Goal: Ask a question: Seek information or help from site administrators or community

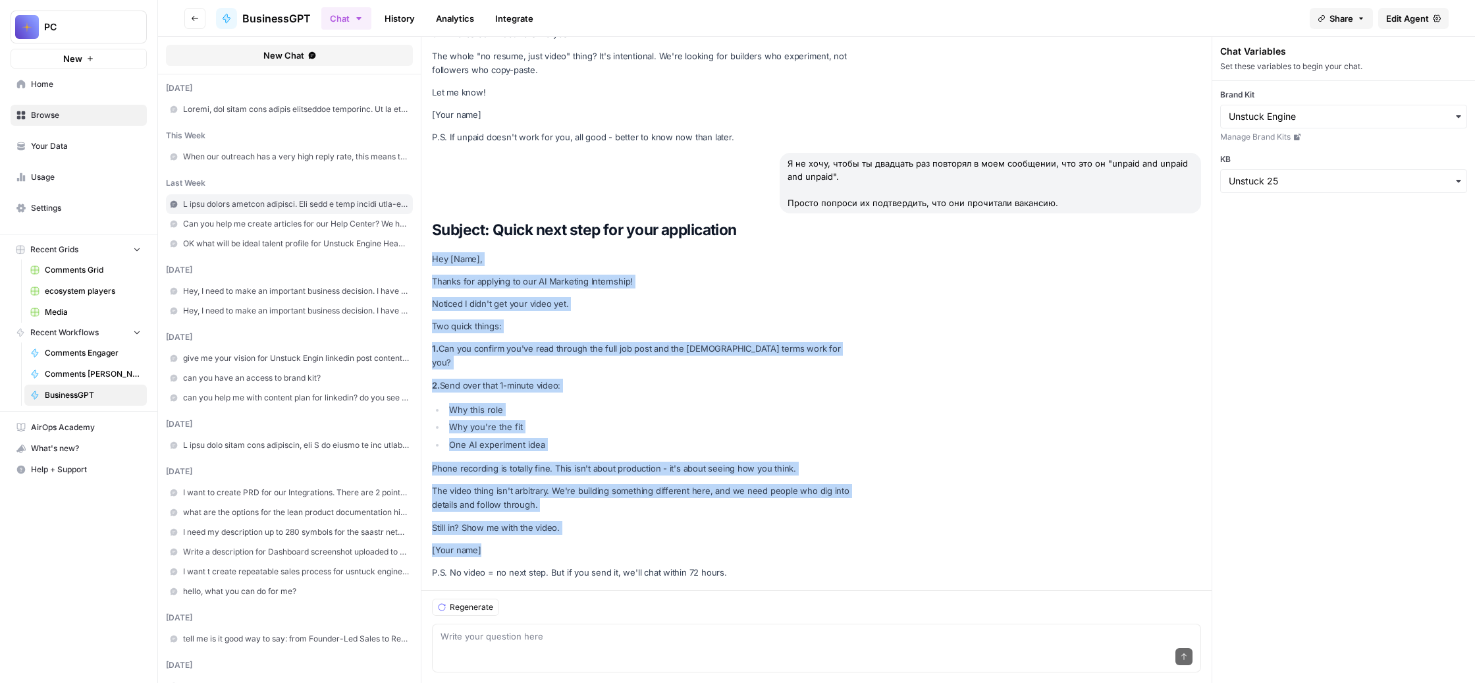
scroll to position [53155, 0]
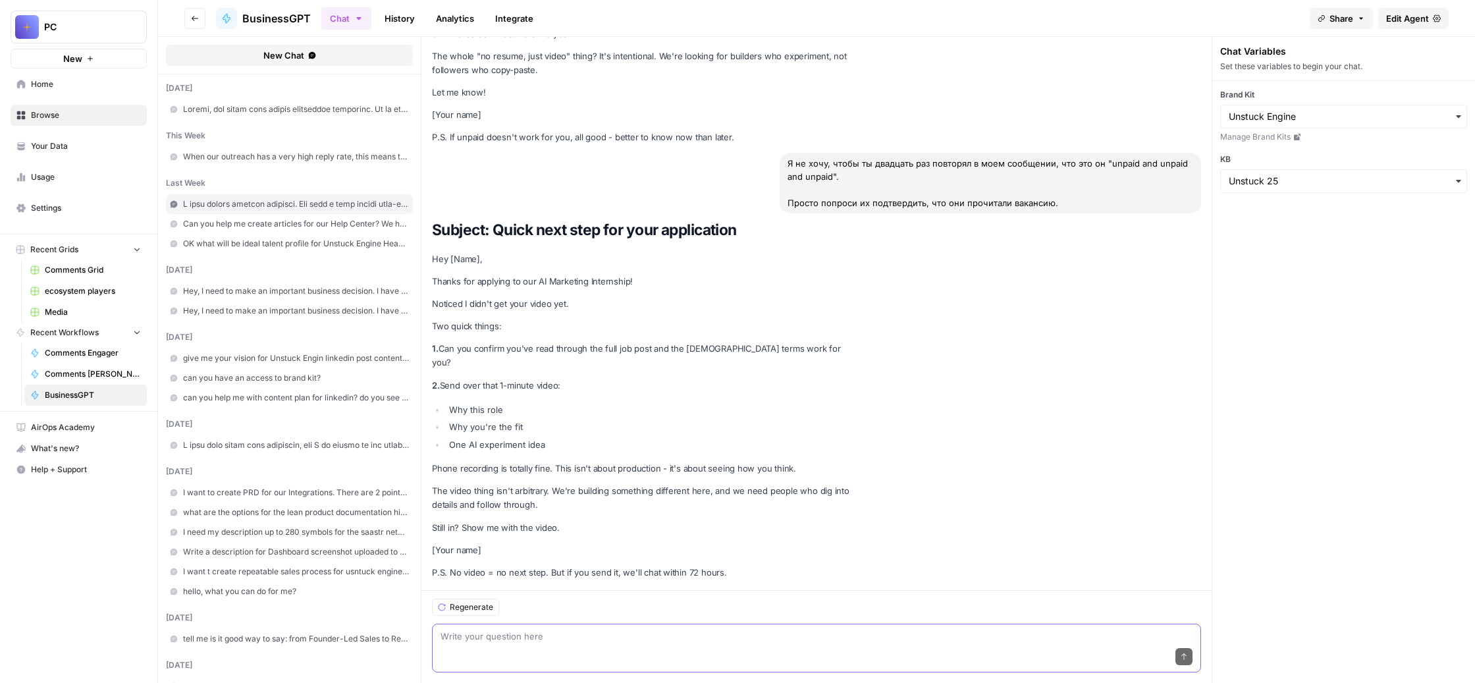
click at [550, 629] on textarea at bounding box center [816, 635] width 752 height 13
type textarea "pls give me again list of internships"
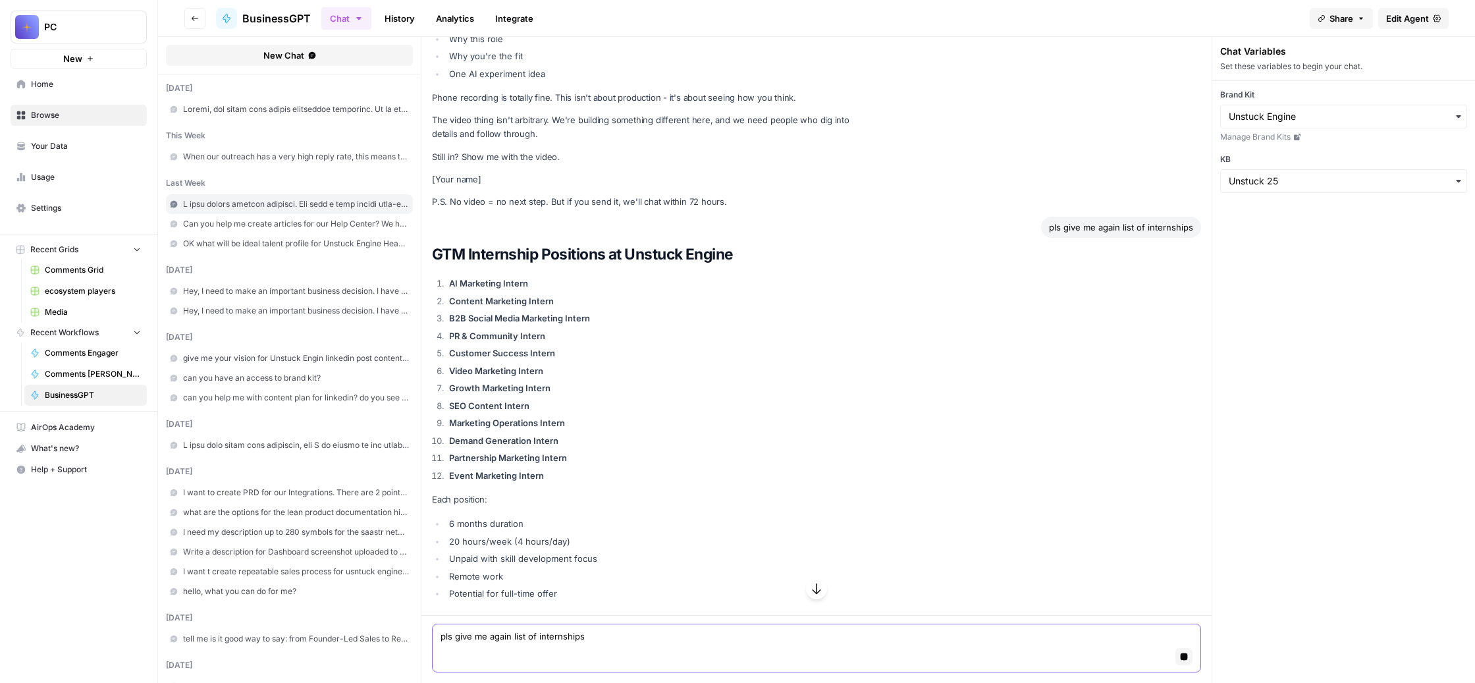
scroll to position [53671, 0]
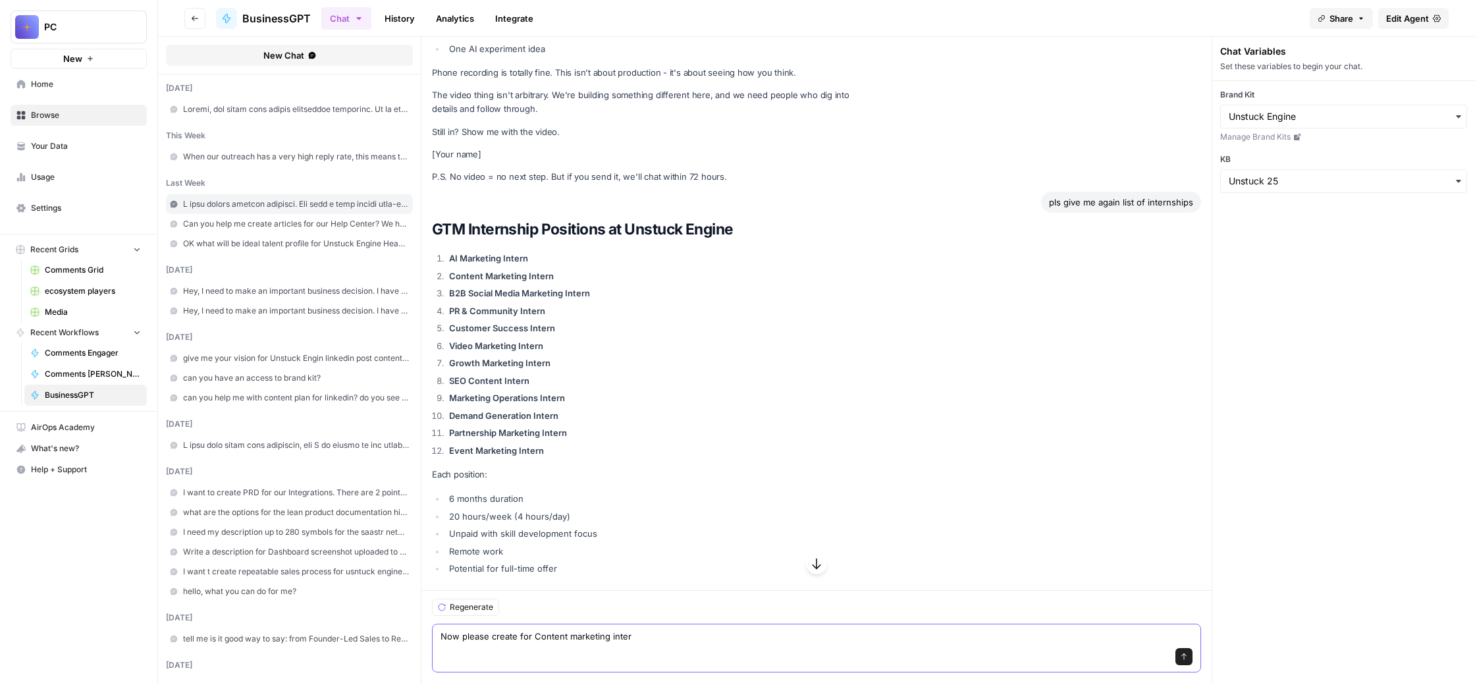
type textarea "Now please create for Content marketing intern"
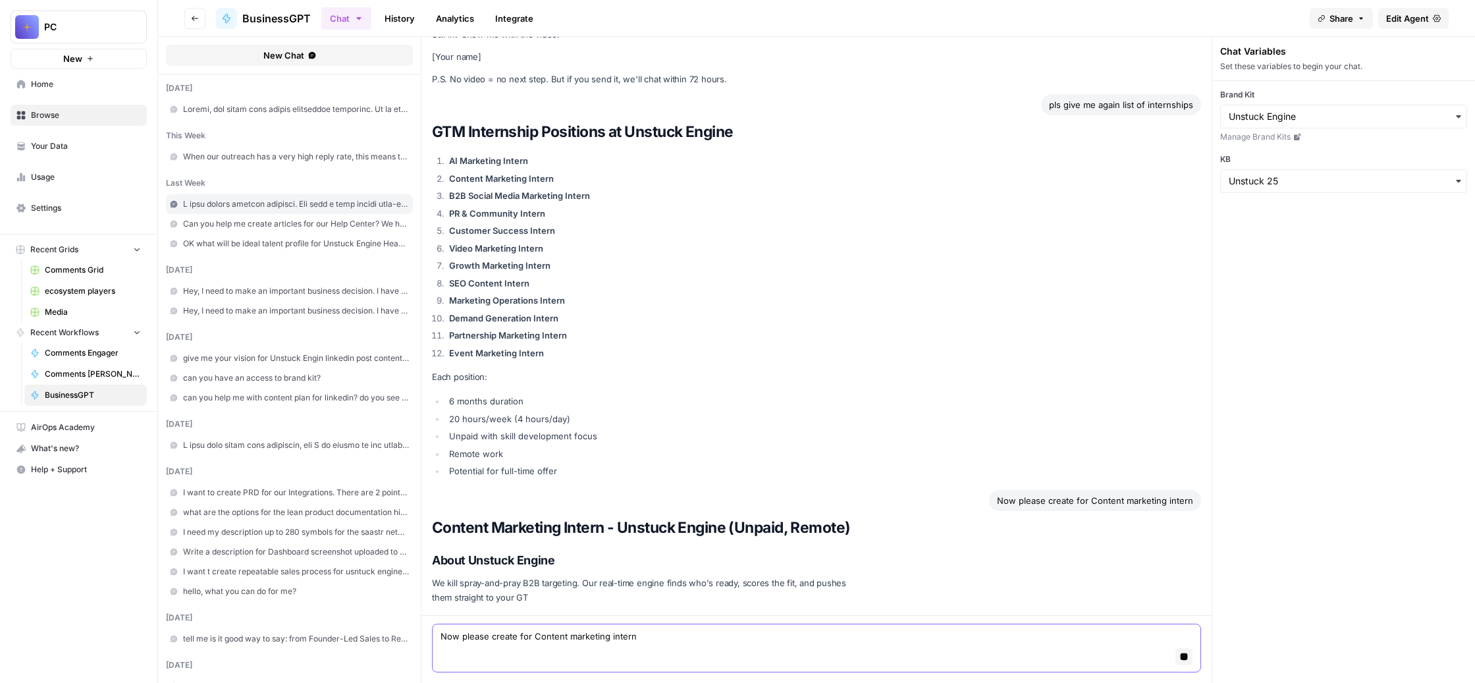
scroll to position [53895, 0]
click at [1188, 652] on icon "button" at bounding box center [1183, 655] width 7 height 7
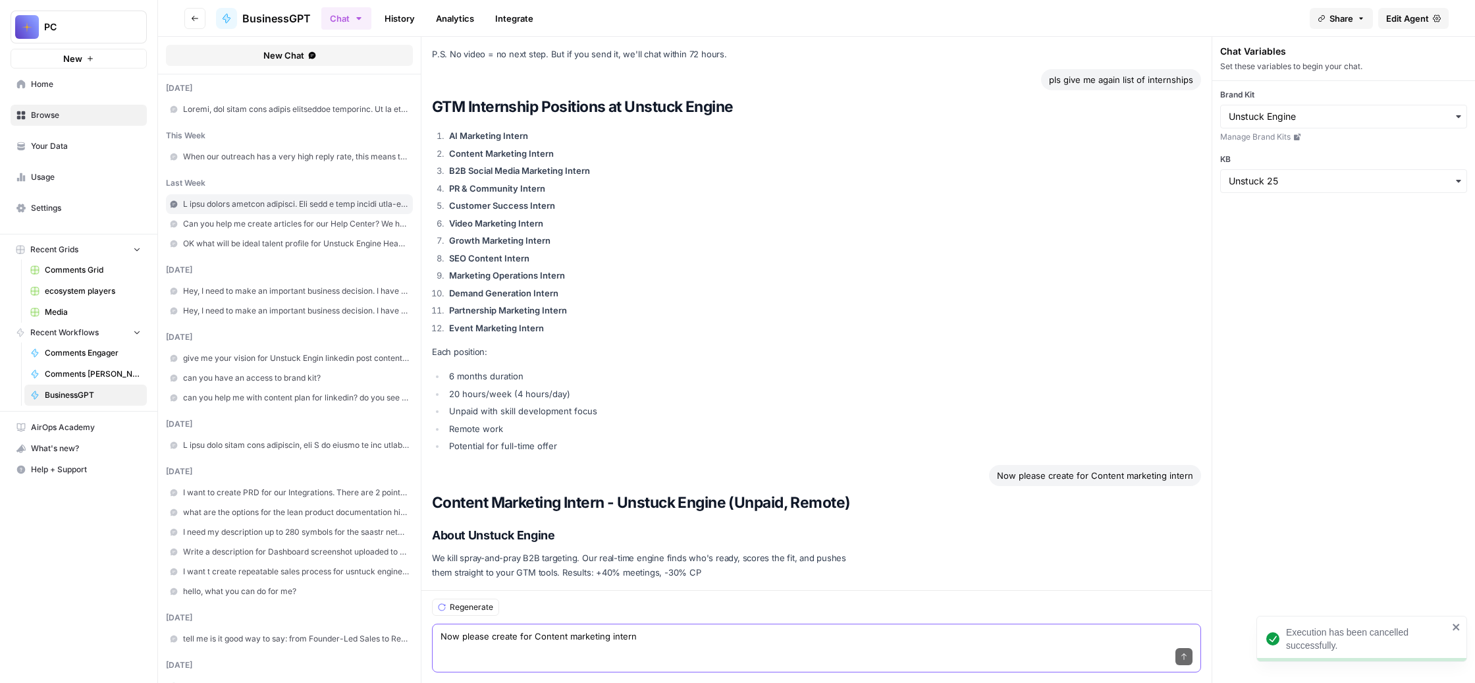
scroll to position [53932, 0]
click at [719, 629] on textarea "Now please create for Content marketing intern" at bounding box center [816, 635] width 752 height 13
type textarea "I need just job post. All data about unsrtuck is on career page"
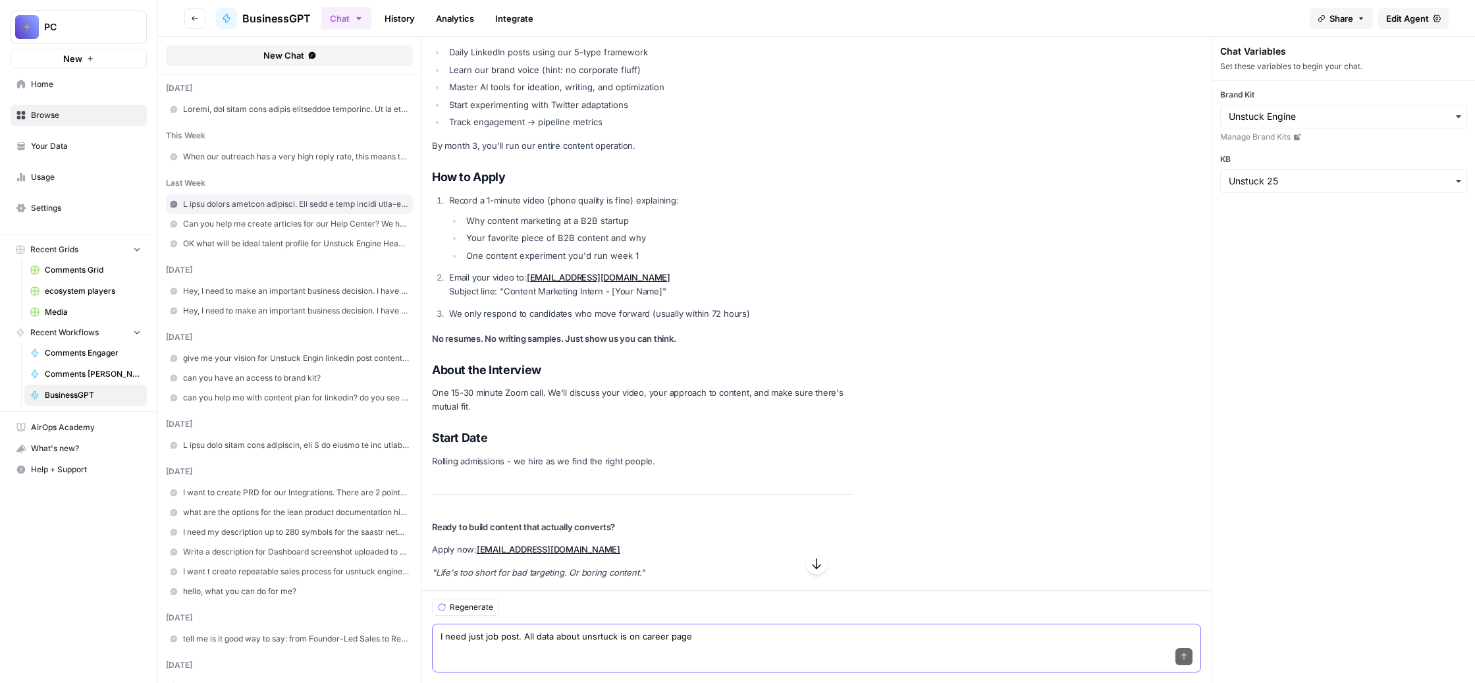
scroll to position [55122, 0]
paste textarea "Loremi, dol si ametc adipisc "elit sedd" e "tempor incididu". Utl et dolor magn…"
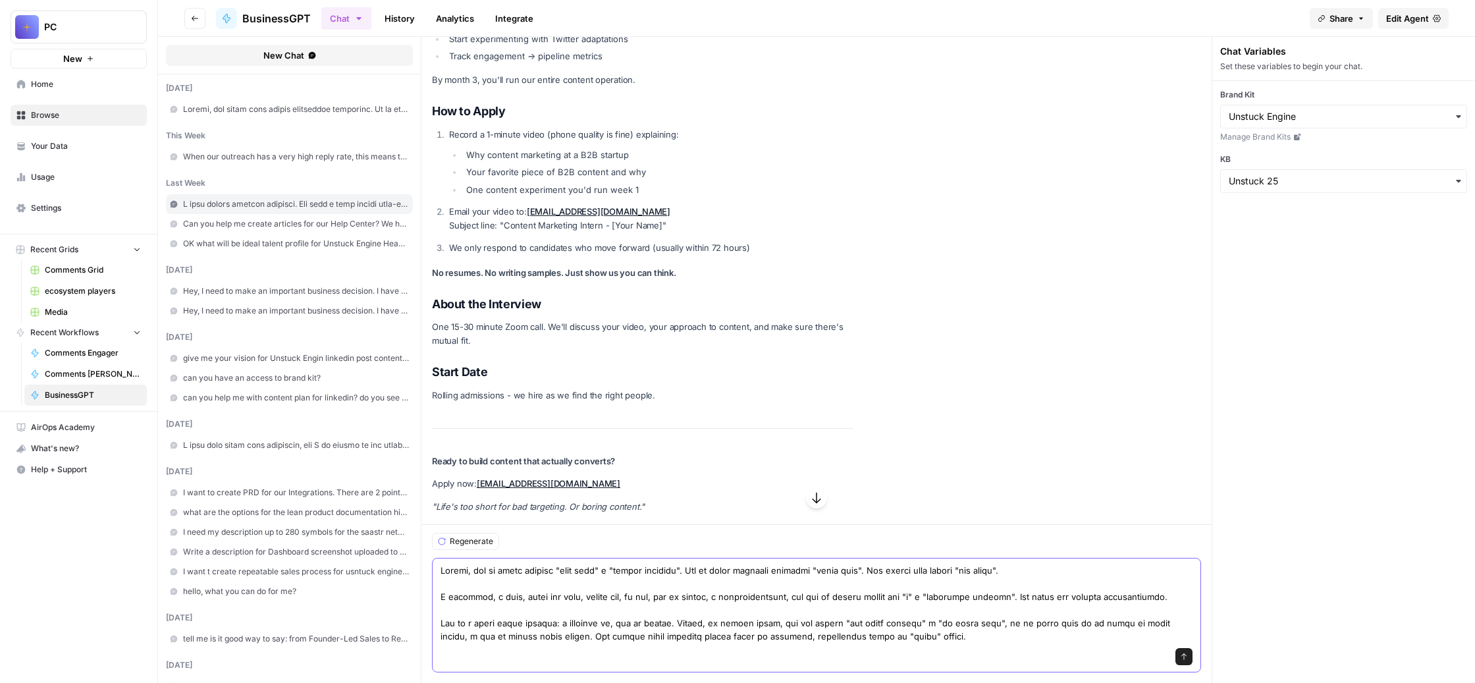
scroll to position [55135, 0]
click at [747, 564] on textarea at bounding box center [816, 603] width 752 height 79
click at [746, 564] on textarea at bounding box center [816, 603] width 752 height 79
drag, startPoint x: 854, startPoint y: 464, endPoint x: 810, endPoint y: 464, distance: 43.5
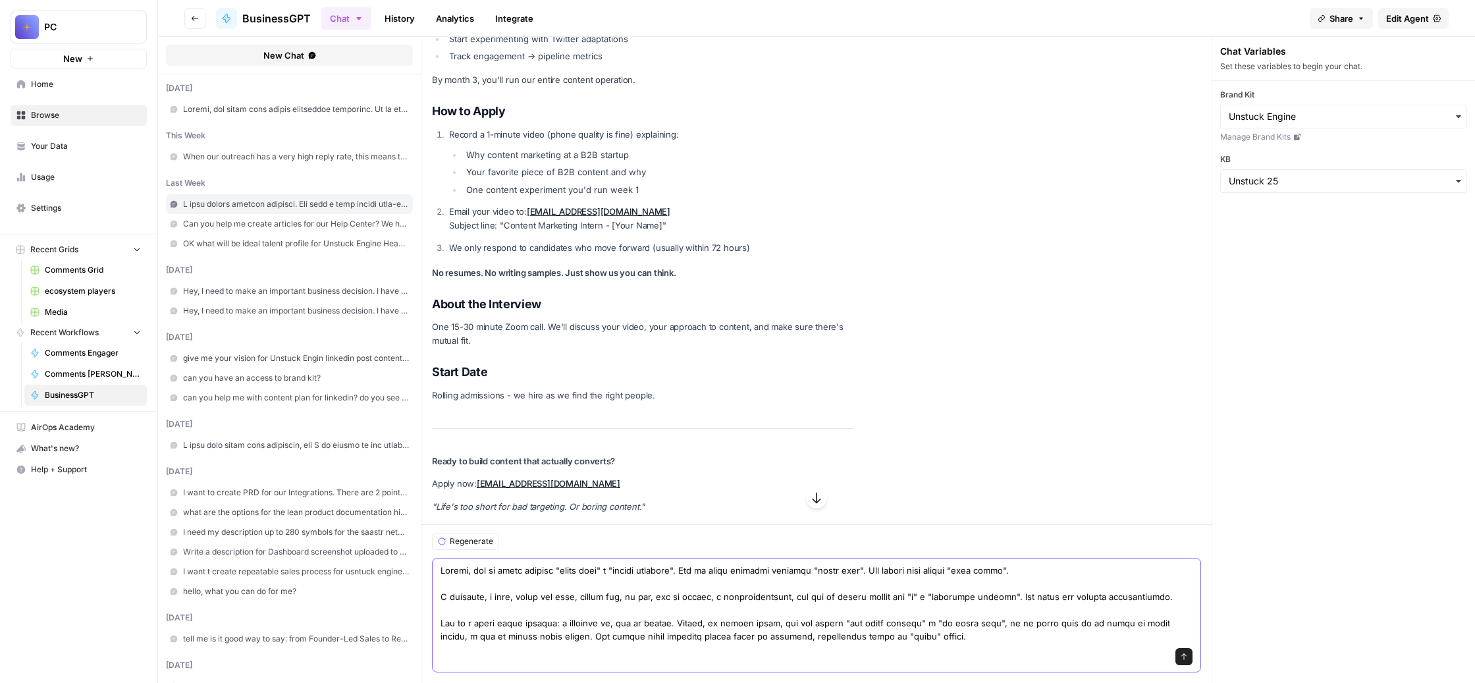
click at [810, 564] on textarea at bounding box center [816, 603] width 752 height 79
drag, startPoint x: 1146, startPoint y: 464, endPoint x: 544, endPoint y: 483, distance: 602.7
click at [544, 564] on textarea at bounding box center [816, 603] width 752 height 79
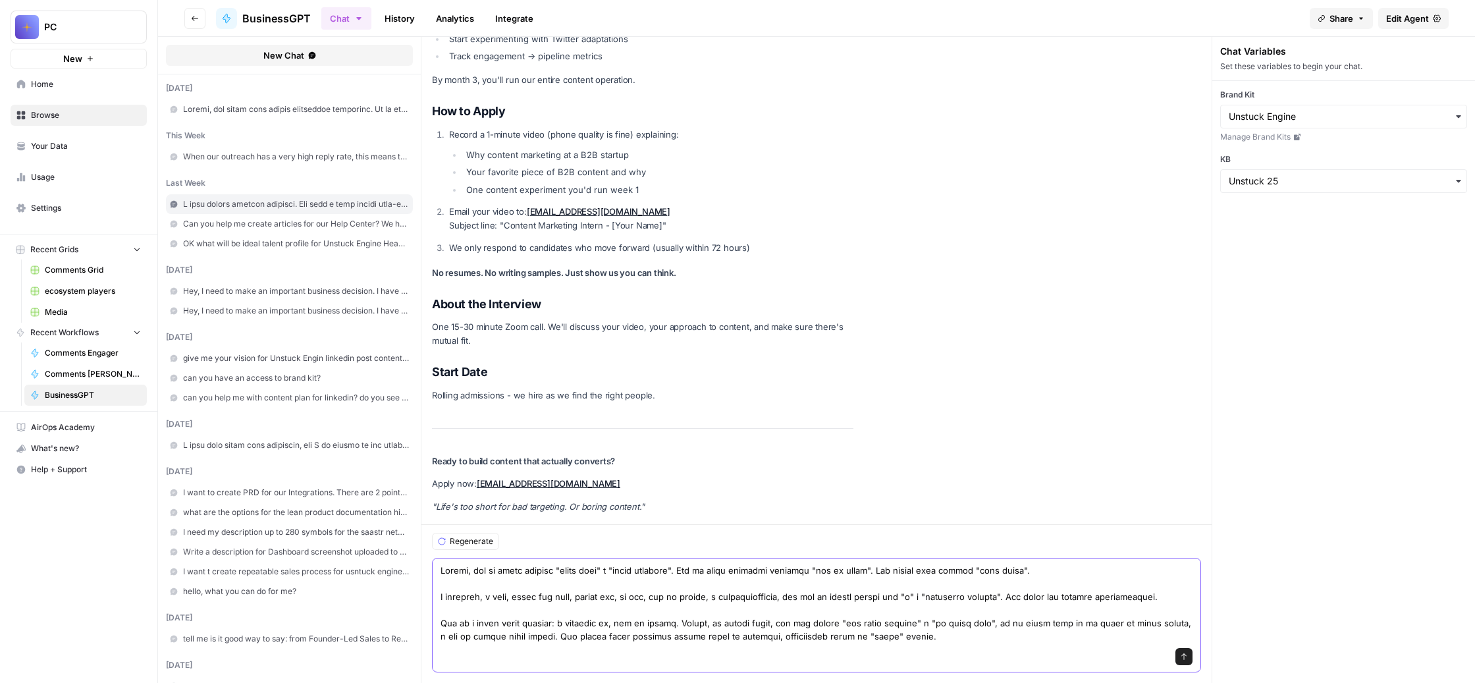
drag, startPoint x: 680, startPoint y: 539, endPoint x: 647, endPoint y: 538, distance: 32.9
click at [647, 564] on textarea at bounding box center [816, 603] width 752 height 79
type textarea "Loremi, dol si ametc adipisc "elits doei" t "incid utlabore". Etd ma aliqu enim…"
click at [1188, 652] on icon "submit" at bounding box center [1184, 656] width 8 height 8
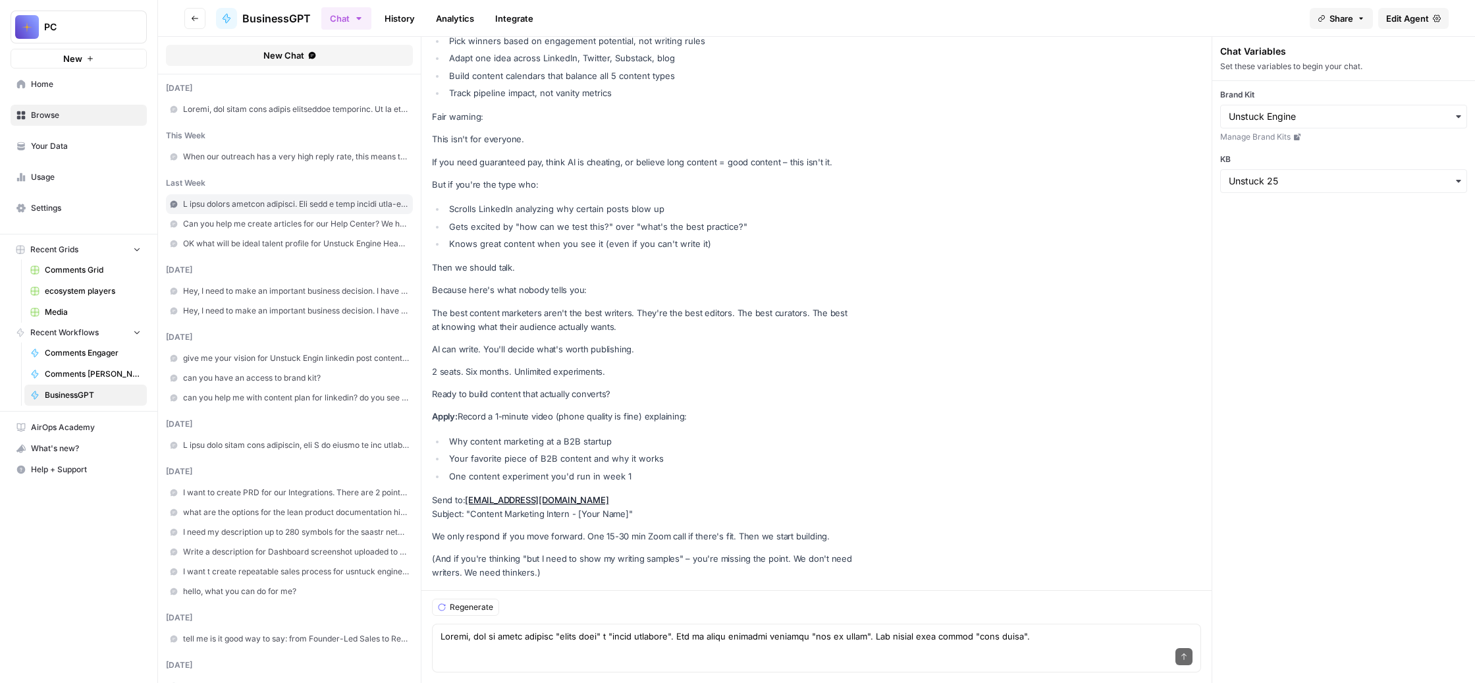
scroll to position [58268, 0]
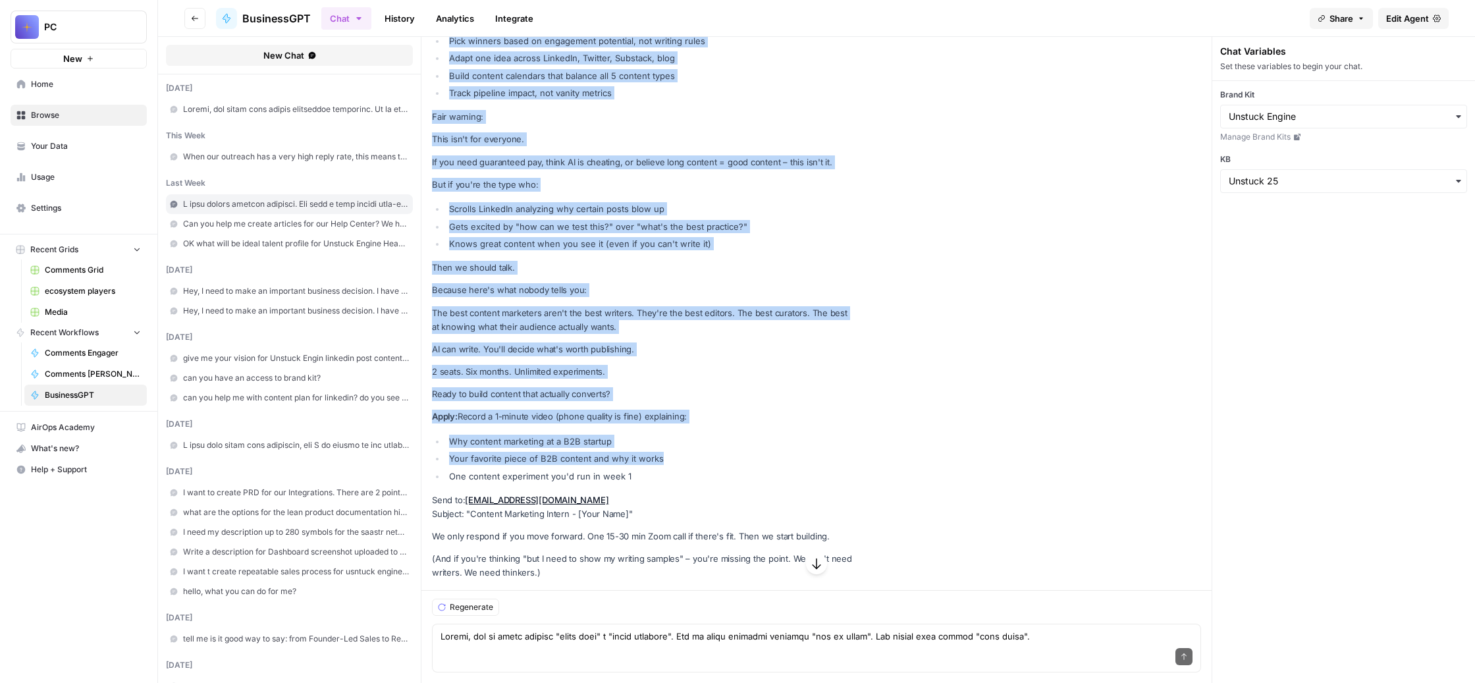
drag, startPoint x: 849, startPoint y: 354, endPoint x: 598, endPoint y: 276, distance: 262.6
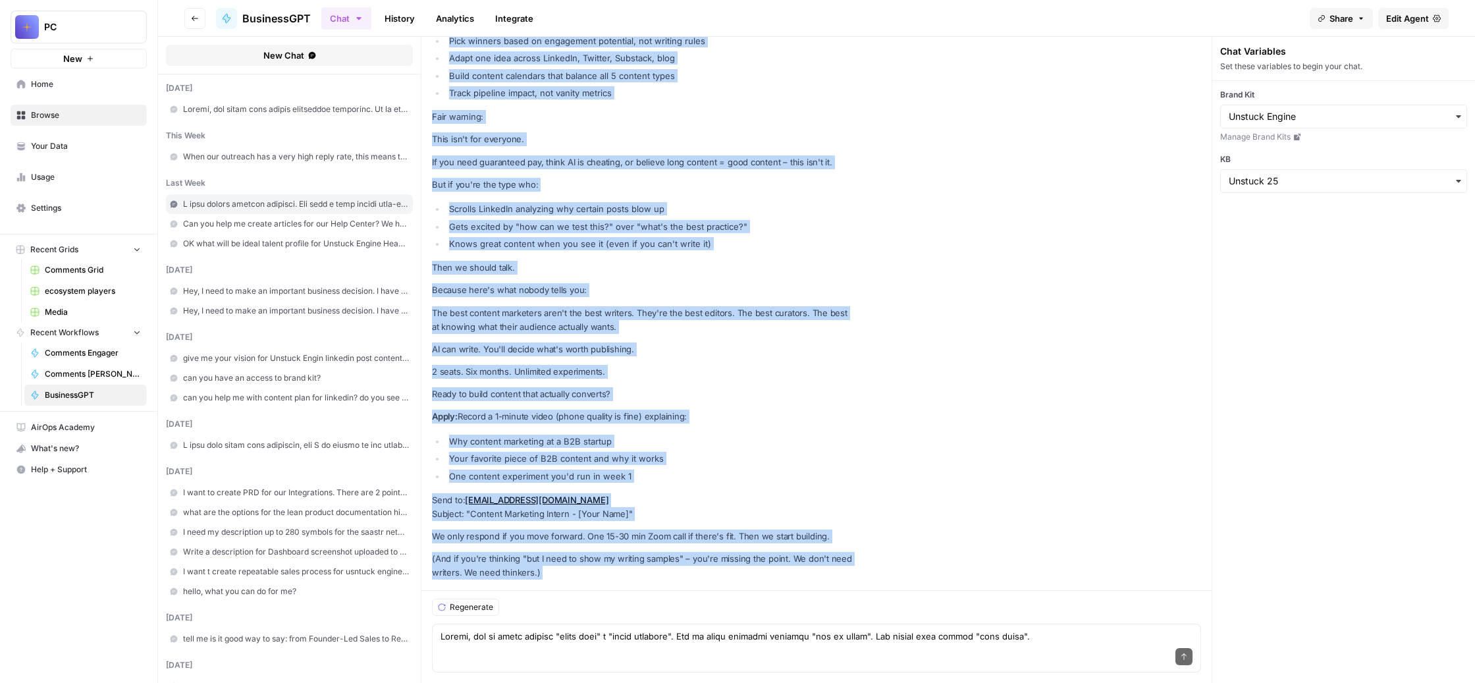
scroll to position [58268, 0]
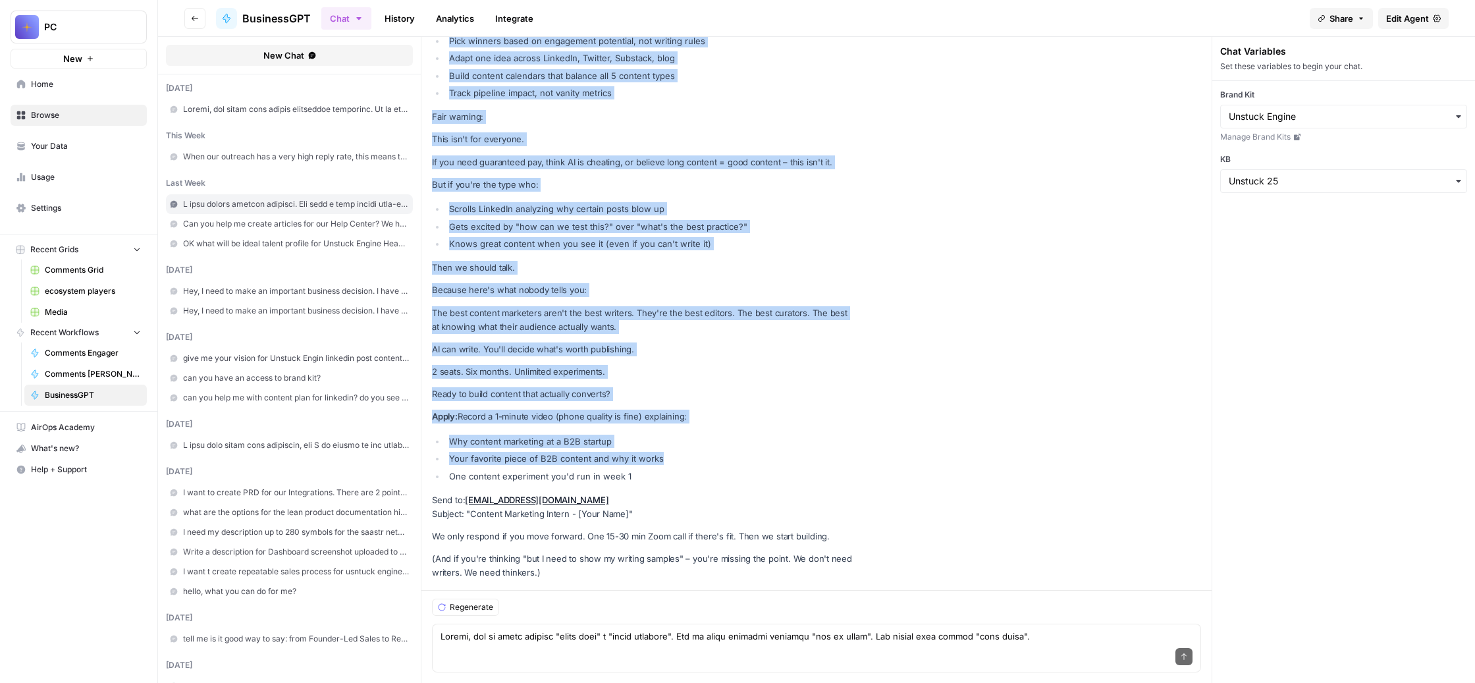
drag, startPoint x: 503, startPoint y: 429, endPoint x: 859, endPoint y: 358, distance: 363.1
copy div "Lo ipsu dolors 6 AMET conse adi e Seddoei Temporinc Utlabo. *ETDO = magna ali e…"
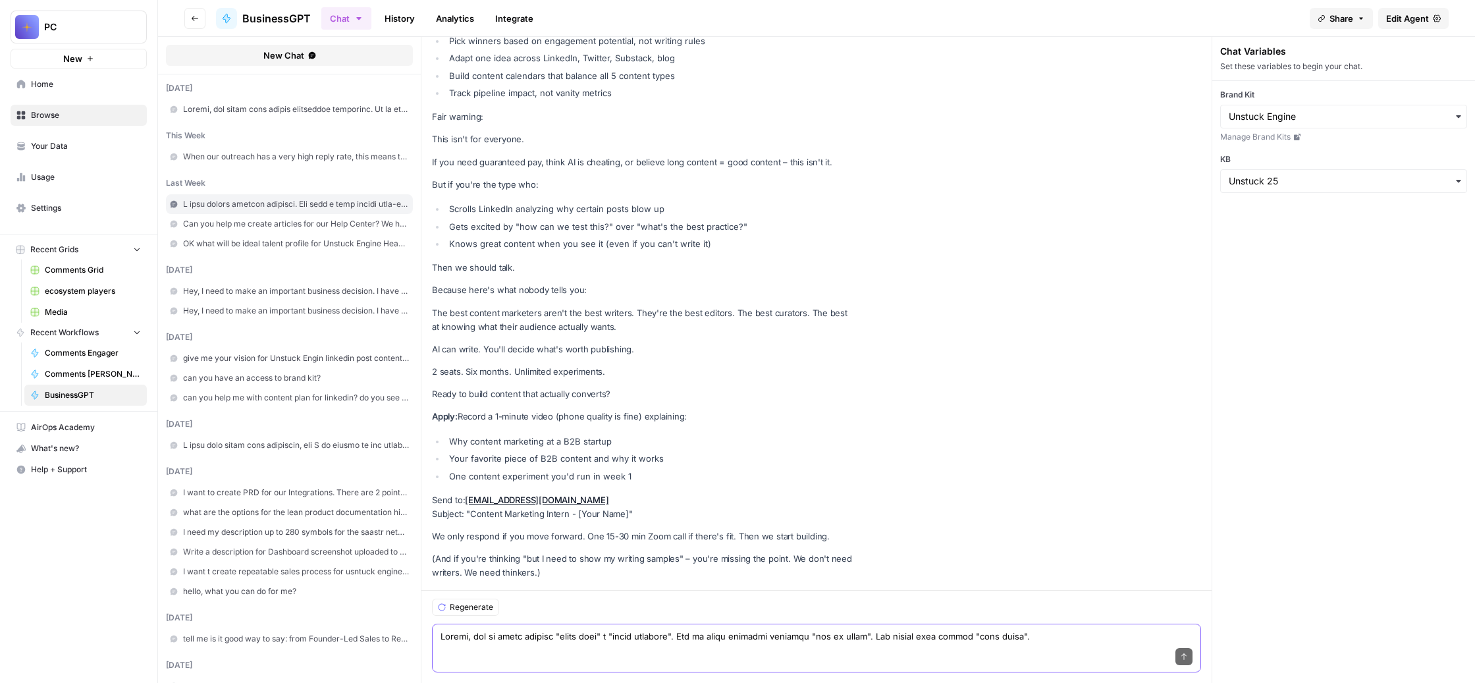
click at [561, 629] on textarea at bounding box center [816, 635] width 752 height 13
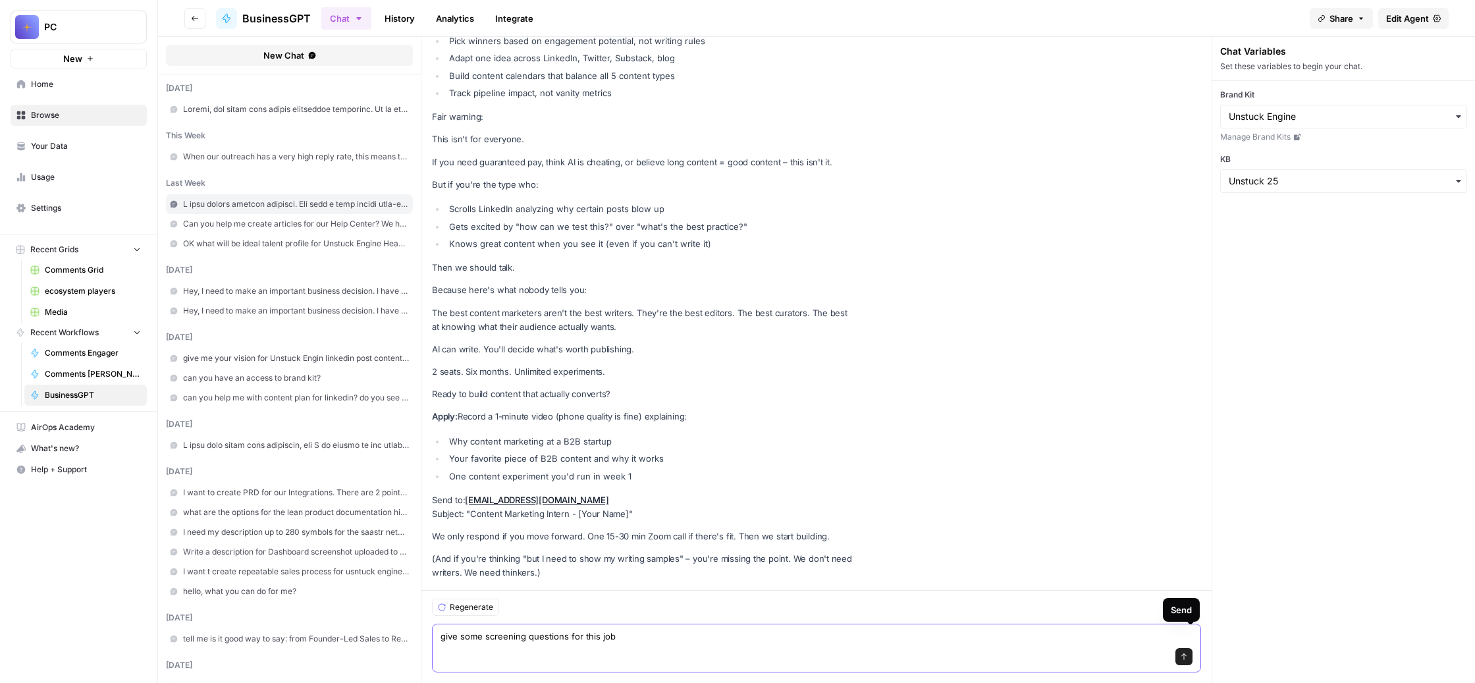
type textarea "give some screening questions for this job"
click at [1186, 653] on icon "submit" at bounding box center [1183, 656] width 5 height 7
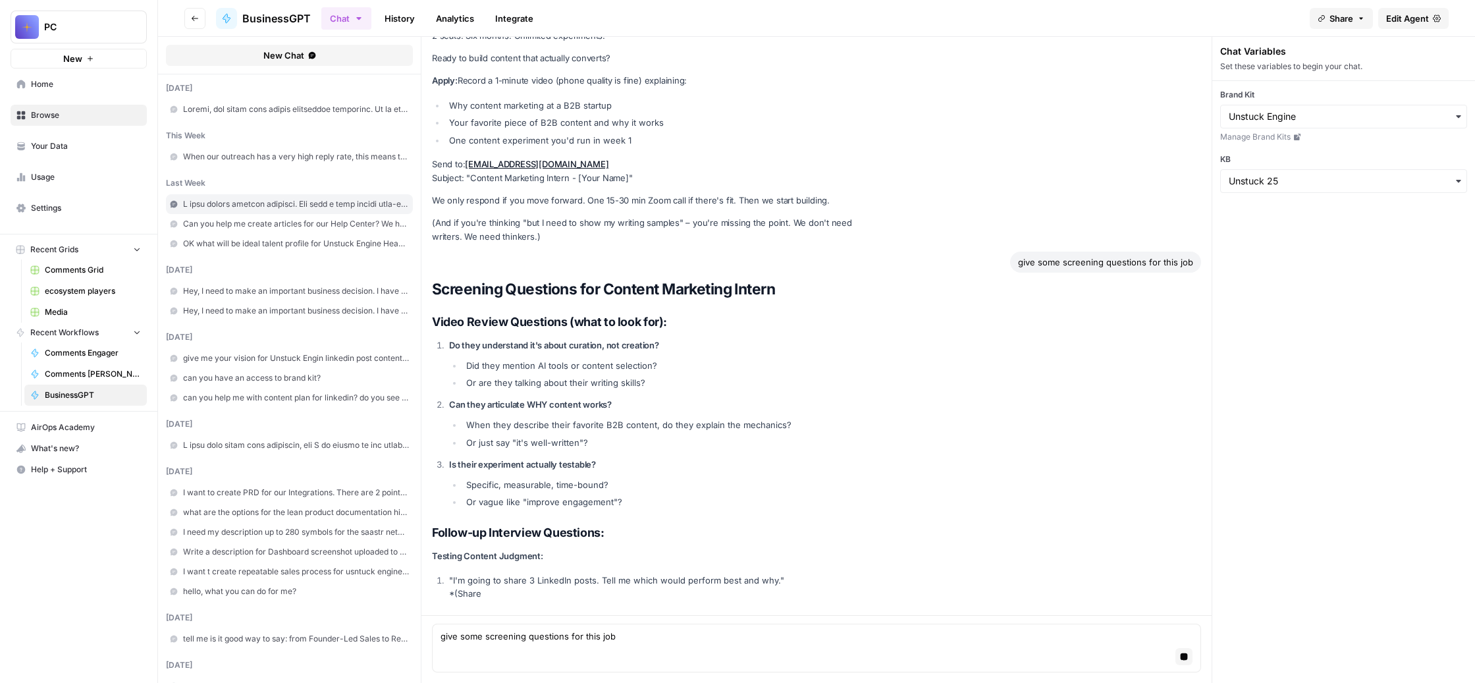
scroll to position [58772, 0]
click at [1188, 652] on icon "button" at bounding box center [1183, 655] width 7 height 7
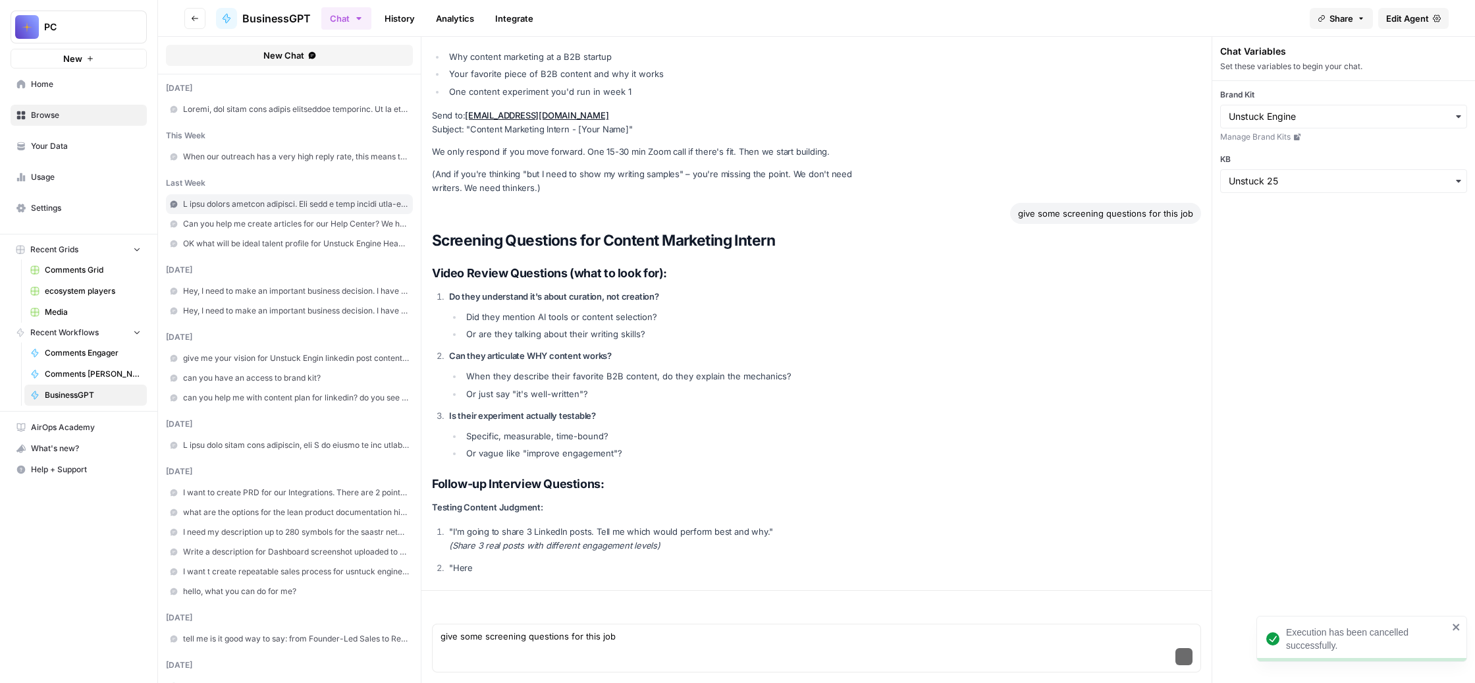
scroll to position [58845, 0]
click at [876, 629] on textarea "give some screening questions for this job" at bounding box center [816, 635] width 752 height 13
click at [934, 629] on textarea "Nope, simple screening questions for linkedin where then can answe ryes or no" at bounding box center [816, 635] width 752 height 13
type textarea "Nope, simple screening questions for linkedin where then can answer yes or no"
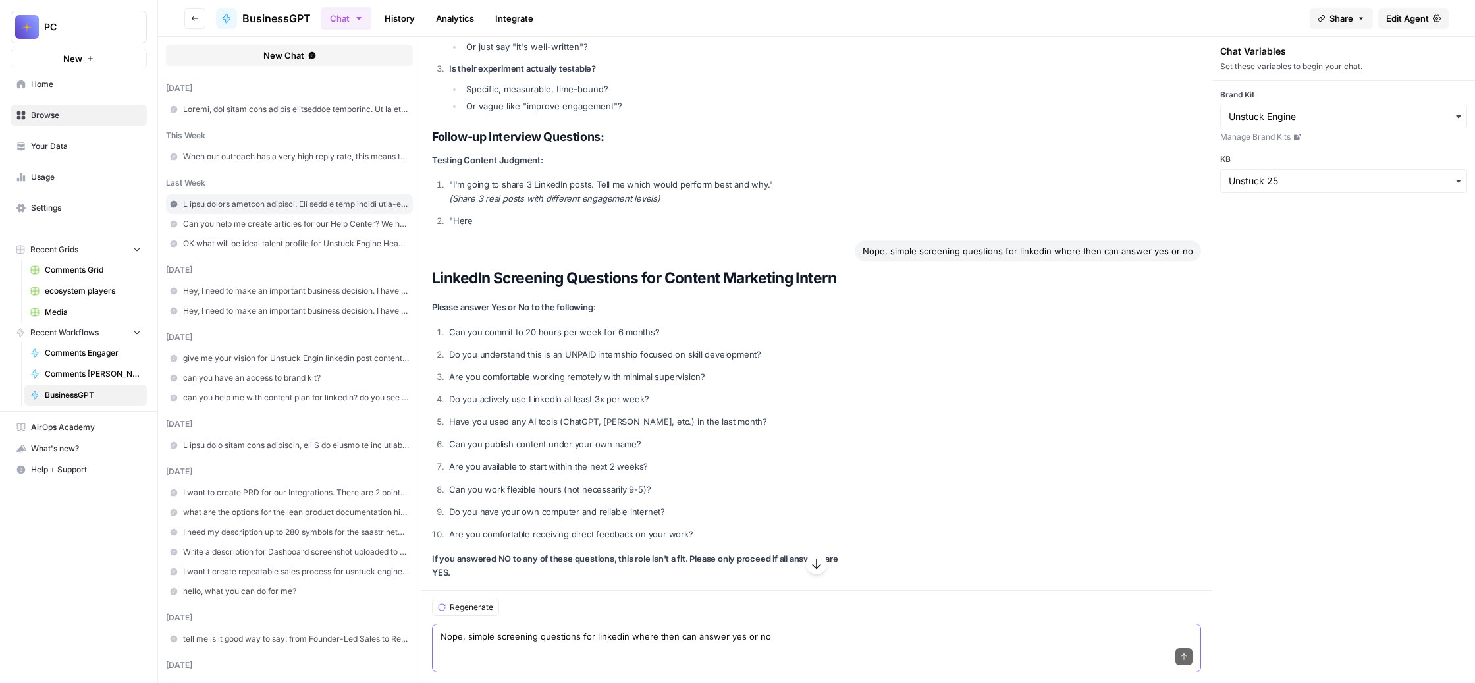
scroll to position [59345, 0]
drag, startPoint x: 988, startPoint y: 220, endPoint x: 525, endPoint y: 225, distance: 462.9
click at [525, 348] on li "Do you understand this is an UNPAID internship focused on skill development?" at bounding box center [650, 355] width 408 height 14
copy p "Do you understand this is an UNPAID internship focused on skill development?"
drag, startPoint x: 832, startPoint y: 186, endPoint x: 531, endPoint y: 184, distance: 300.2
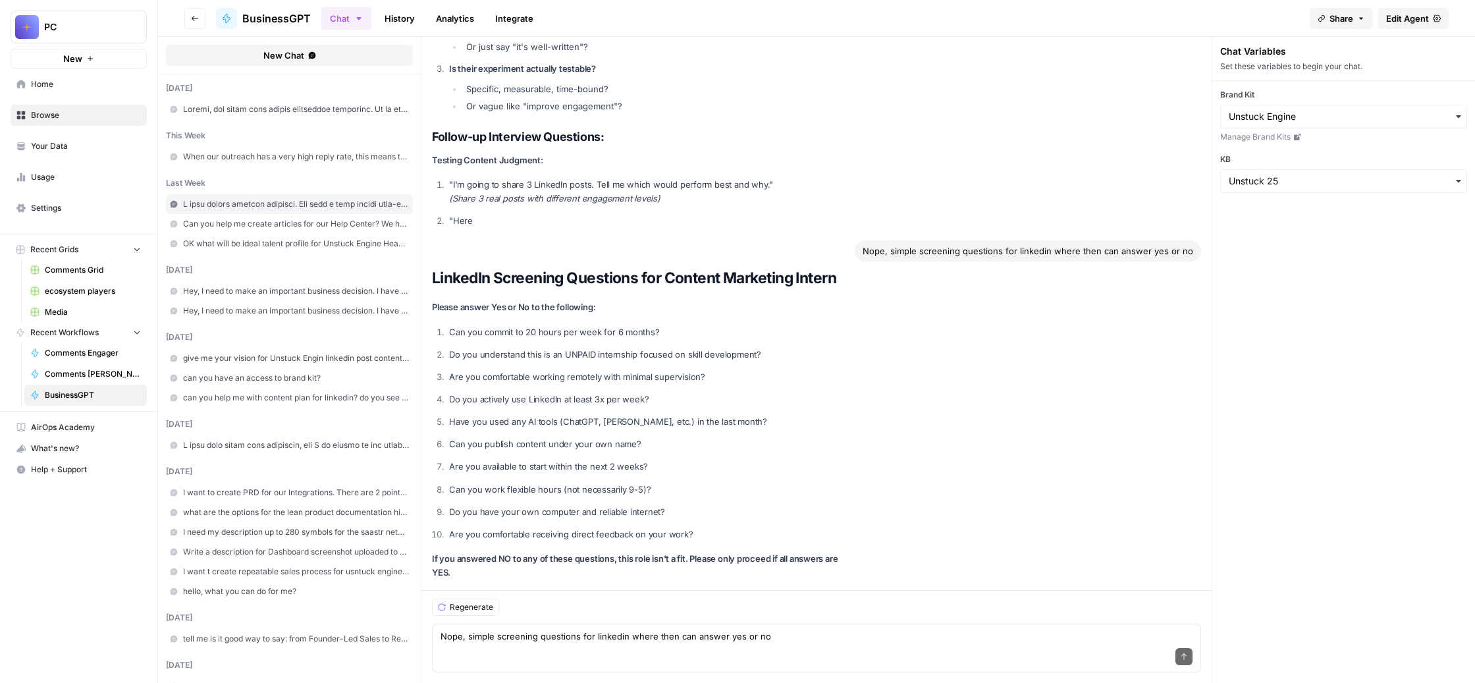
click at [531, 325] on p "Can you commit to 20 hours per week for 6 months?" at bounding box center [651, 332] width 404 height 14
drag, startPoint x: 910, startPoint y: 255, endPoint x: 524, endPoint y: 254, distance: 385.8
click at [524, 370] on li "Are you comfortable working remotely with minimal supervision?" at bounding box center [650, 377] width 408 height 14
copy p "Are you comfortable working remotely with minimal supervision?"
drag, startPoint x: 825, startPoint y: 288, endPoint x: 512, endPoint y: 295, distance: 312.8
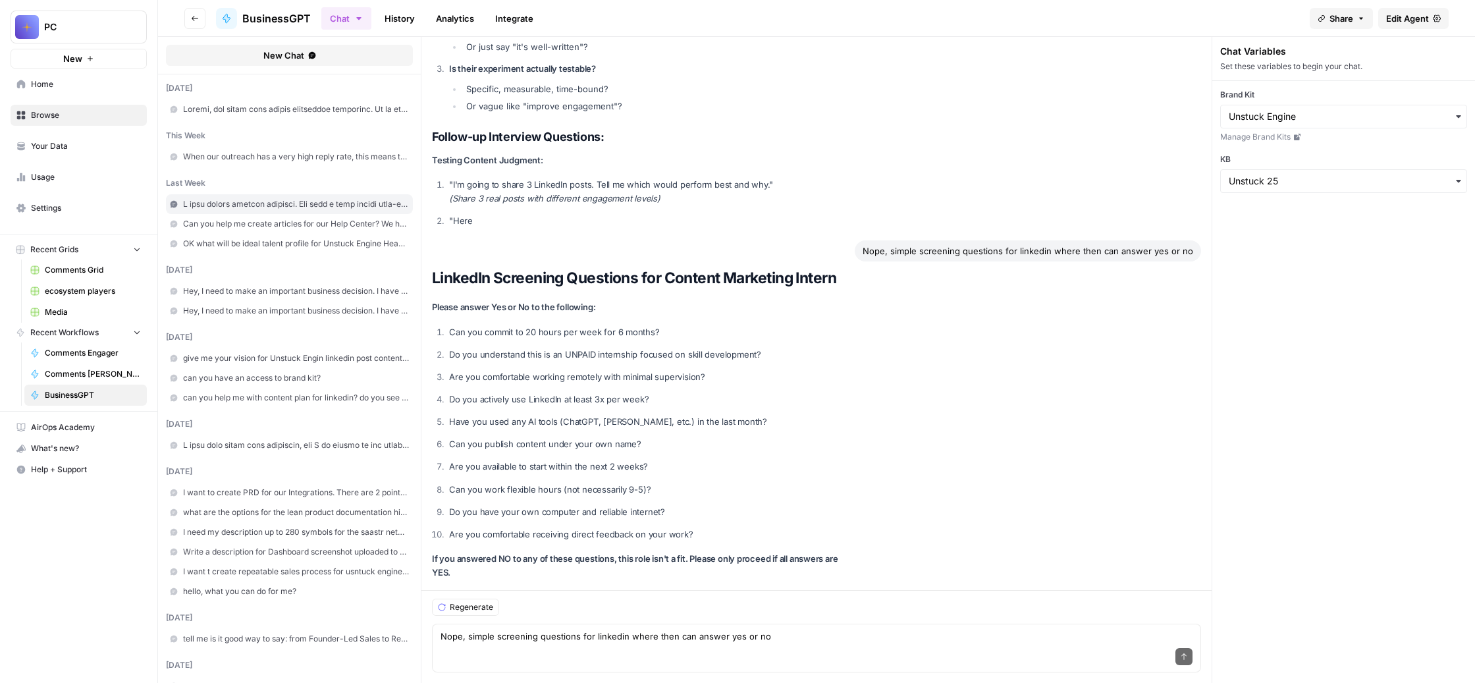
click at [512, 392] on li "Do you actively use LinkedIn at least 3x per week?" at bounding box center [650, 399] width 408 height 14
copy p "Do you actively use LinkedIn at least 3x per week?"
drag, startPoint x: 940, startPoint y: 320, endPoint x: 529, endPoint y: 329, distance: 410.9
click at [529, 415] on p "Have you used any AI tools (ChatGPT, [PERSON_NAME], etc.) in the last month?" at bounding box center [651, 422] width 404 height 14
copy p "Have you used any AI tools (ChatGPT, [PERSON_NAME], etc.) in the last month?"
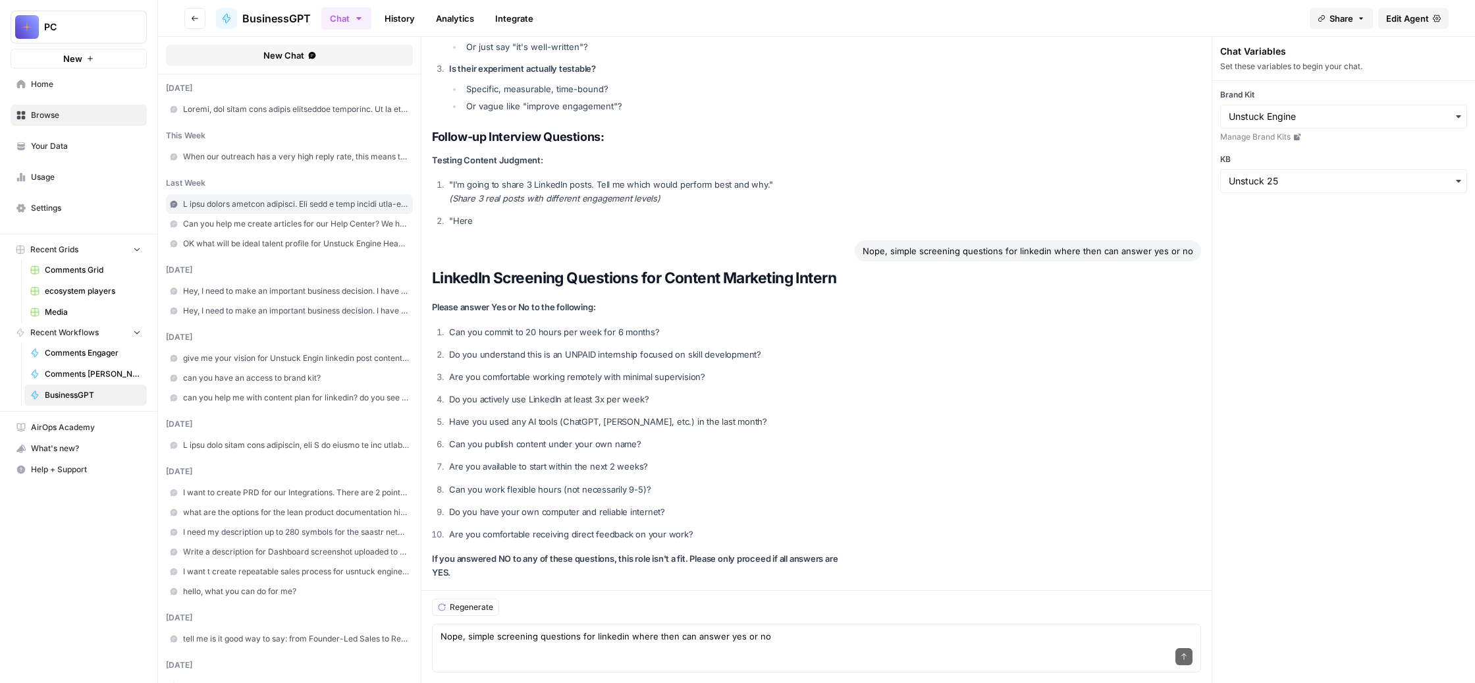
drag, startPoint x: 830, startPoint y: 388, endPoint x: 528, endPoint y: 392, distance: 302.2
click at [528, 460] on p "Are you available to start within the next 2 weeks?" at bounding box center [651, 467] width 404 height 14
copy p "Are you available to start within the next 2 weeks?"
drag, startPoint x: 855, startPoint y: 454, endPoint x: 528, endPoint y: 465, distance: 327.4
click at [528, 505] on p "Do you have your own computer and reliable internet?" at bounding box center [651, 512] width 404 height 14
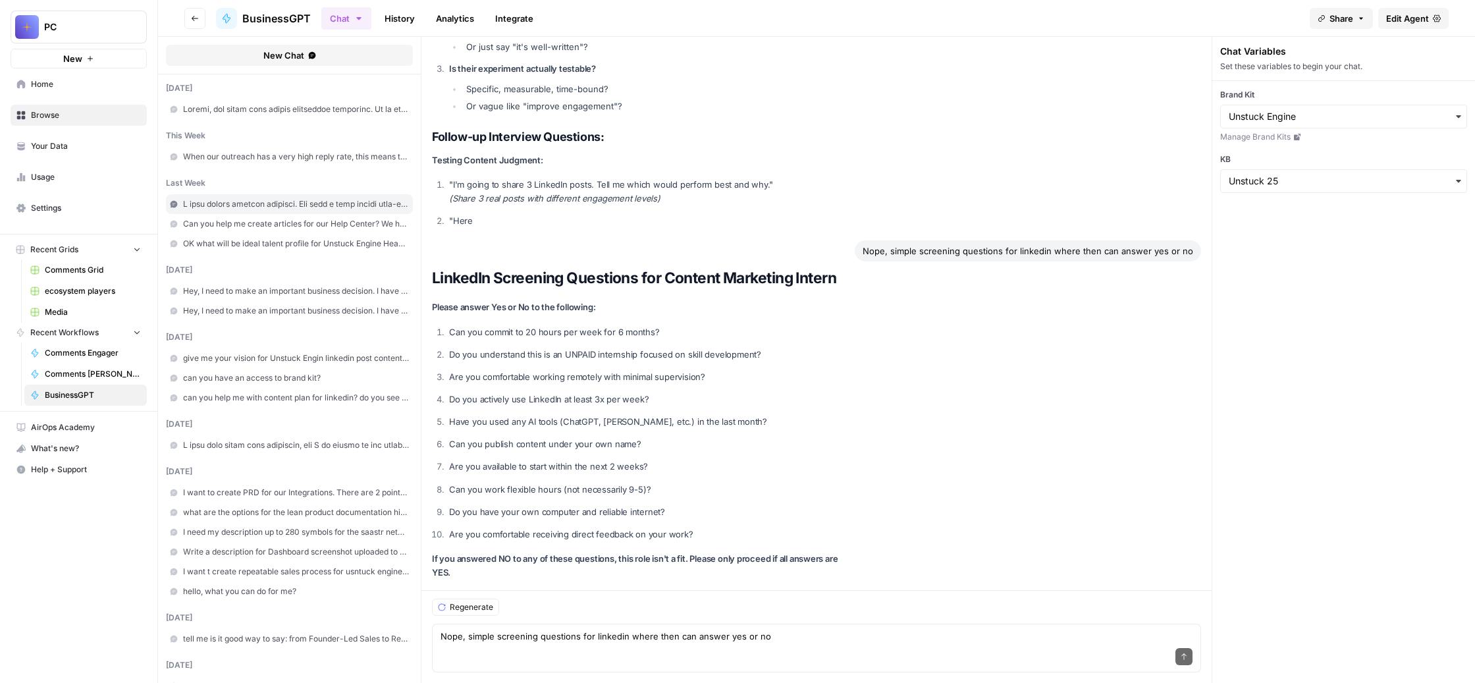
copy p "Do you have your own computer and reliable internet?"
drag, startPoint x: 890, startPoint y: 492, endPoint x: 525, endPoint y: 490, distance: 365.4
click at [525, 527] on li "Are you comfortable receiving direct feedback on your work?" at bounding box center [650, 534] width 408 height 14
copy p "Are you comfortable receiving direct feedback on your work?"
click at [356, 297] on span "Hey, I need to make an important business decision. I have this idea for Linked…" at bounding box center [296, 291] width 226 height 12
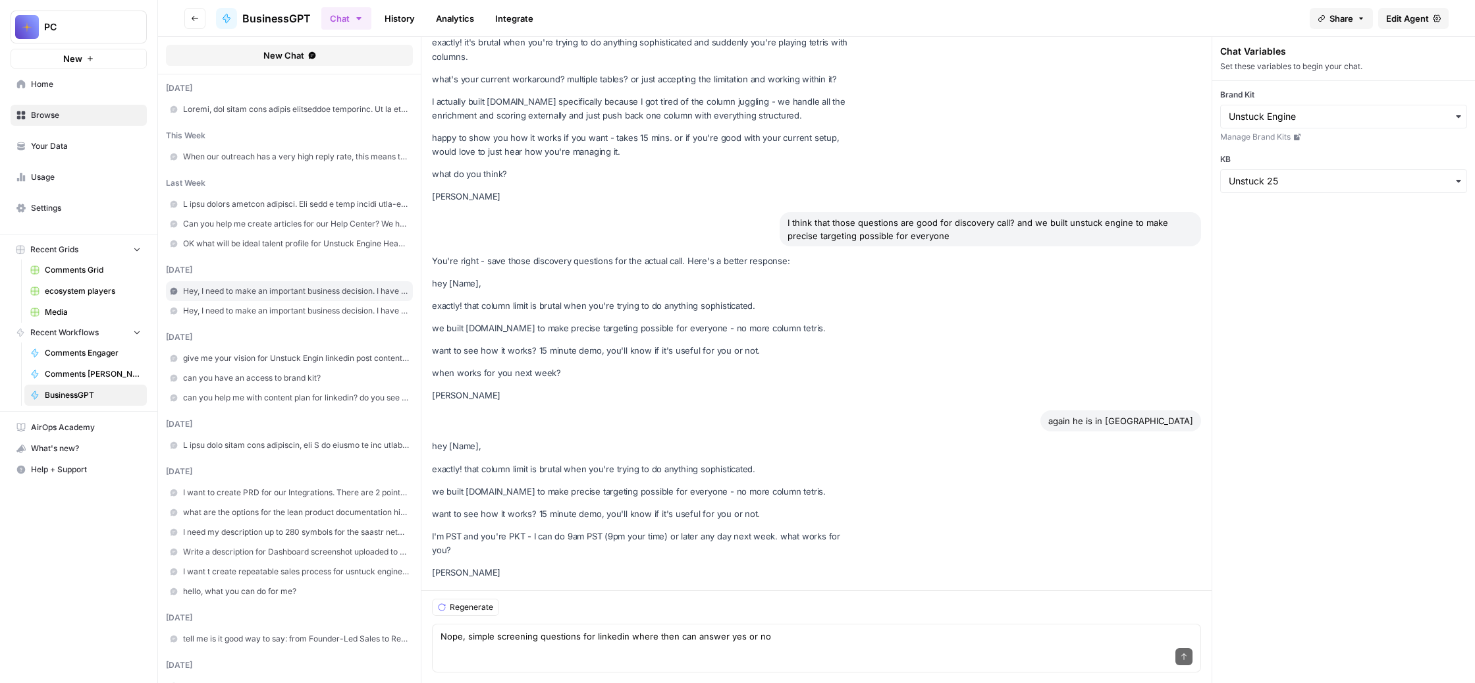
scroll to position [27543, 0]
click at [581, 629] on textarea "Nope, simple screening questions for linkedin where then can answer yes or no" at bounding box center [816, 635] width 752 height 13
type textarea "щ"
paste textarea "Первое сообщение (вопрос): Привет! Можешь рассказать, чем занимаются SDR-ы в ва…"
type textarea "Первое сообщение (вопрос): Привет! Можешь рассказать, чем занимаются SDR-ы в ва…"
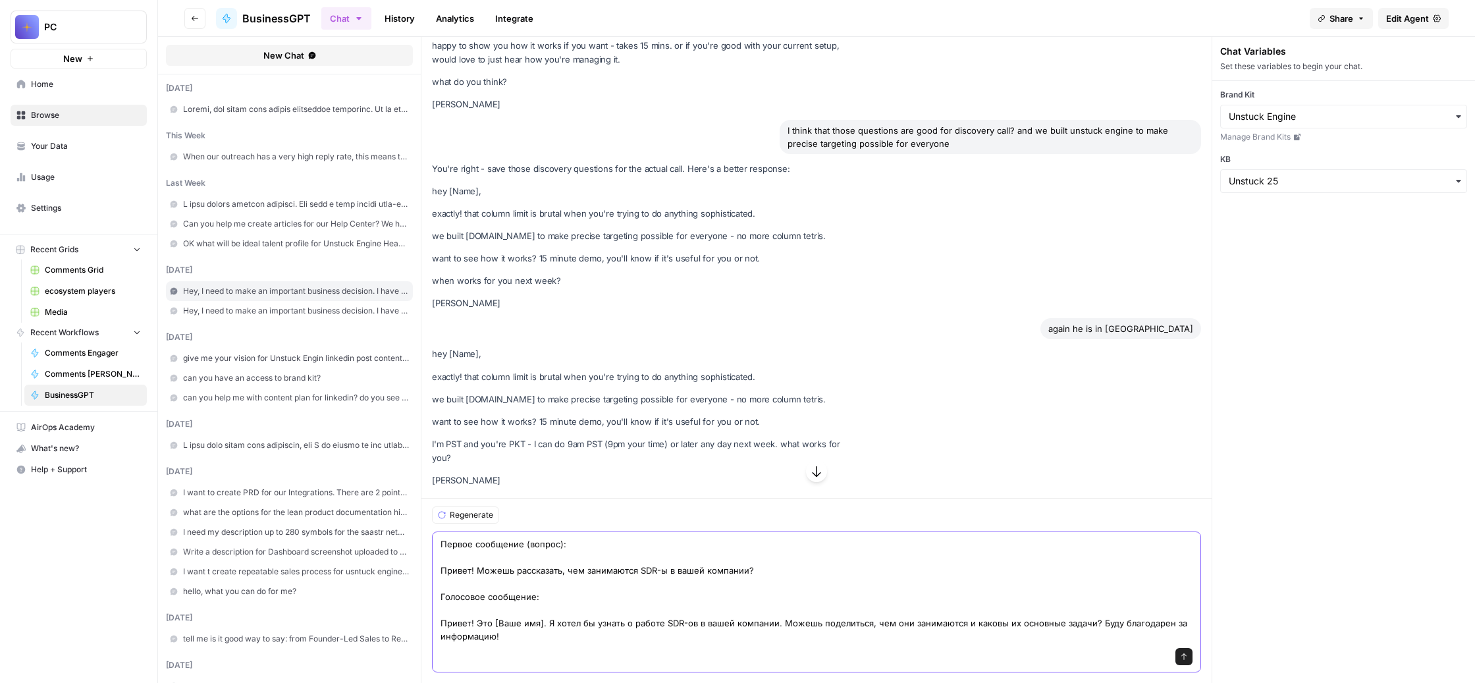
scroll to position [27682, 0]
click at [964, 562] on textarea "Первое сообщение (вопрос): Привет! Можешь рассказать, чем занимаются SDR-ы в ва…" at bounding box center [816, 589] width 752 height 105
drag, startPoint x: 1047, startPoint y: 627, endPoint x: 602, endPoint y: 381, distance: 508.3
click at [602, 381] on div "I am learning from 813. Hey, I need to make an important business decision. I h…" at bounding box center [816, 360] width 790 height 646
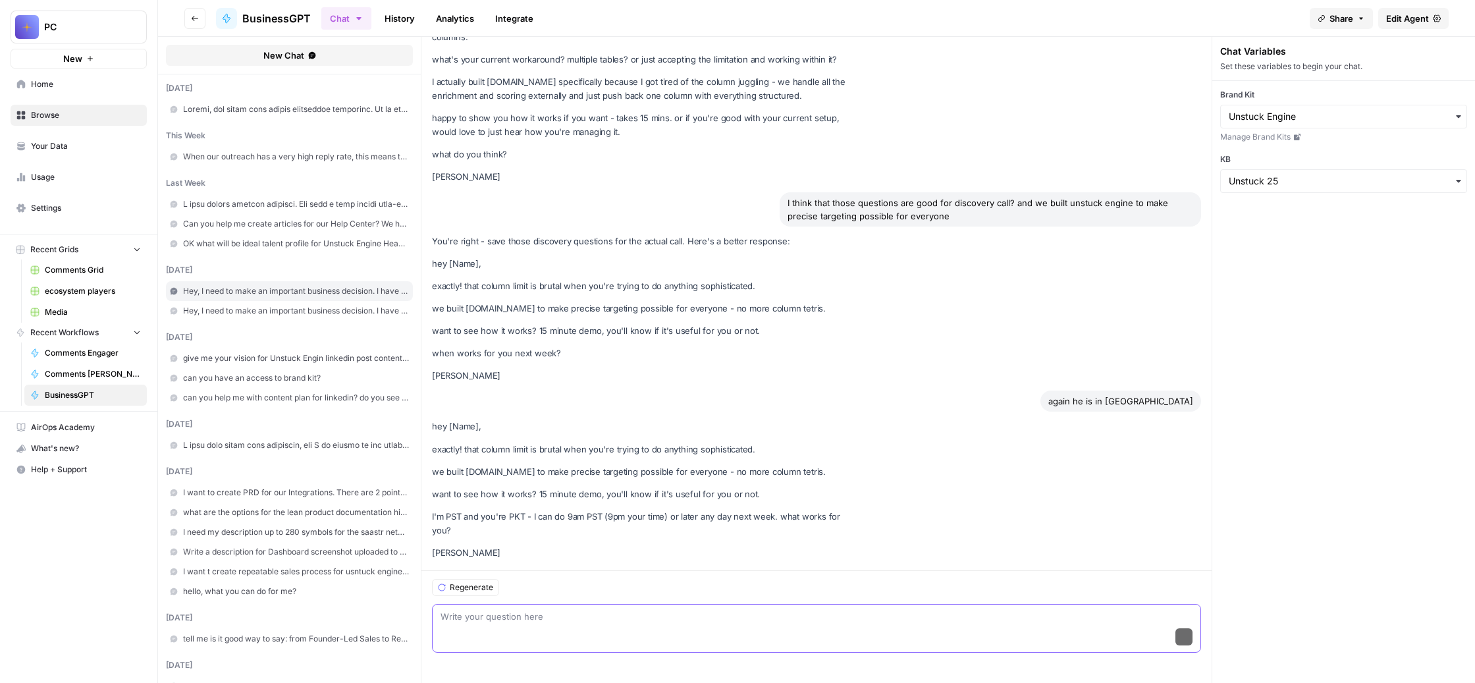
scroll to position [27543, 0]
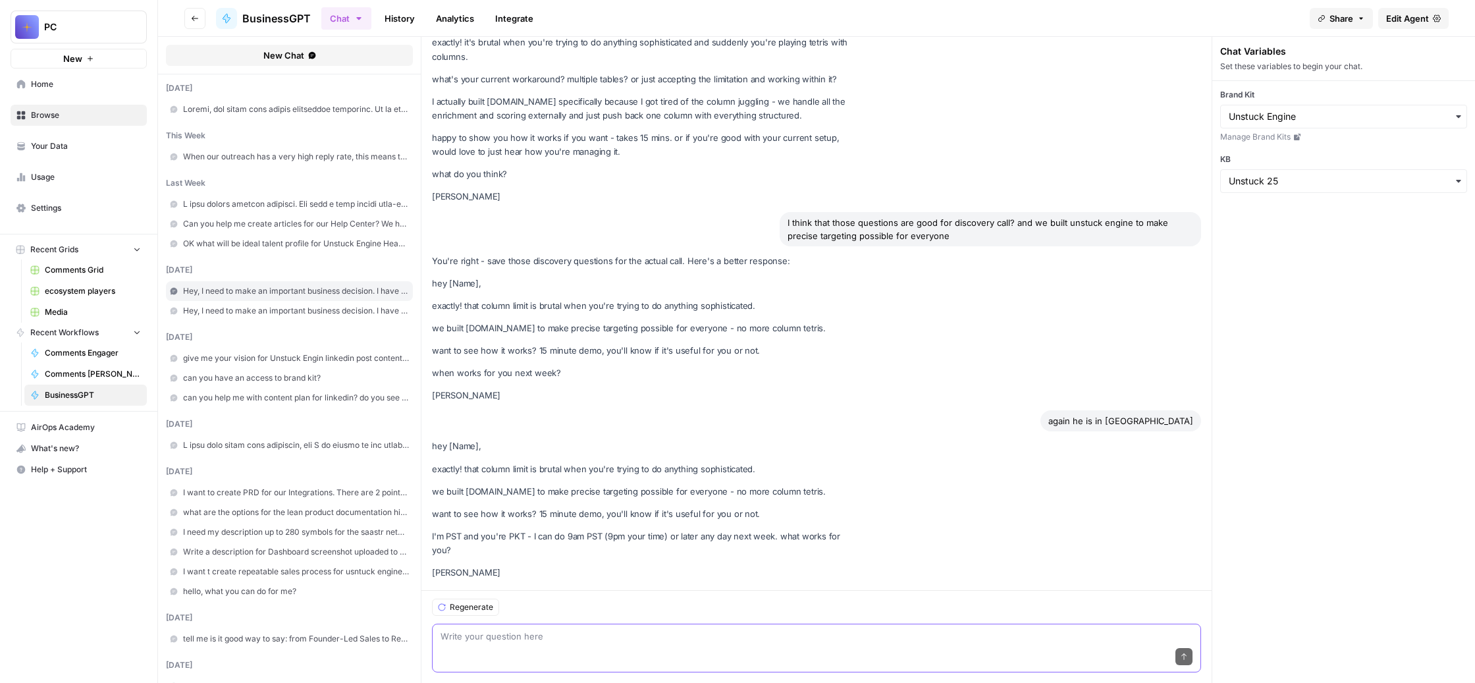
paste textarea "Based on our previous conversation, could you please create a LinkedIn message …"
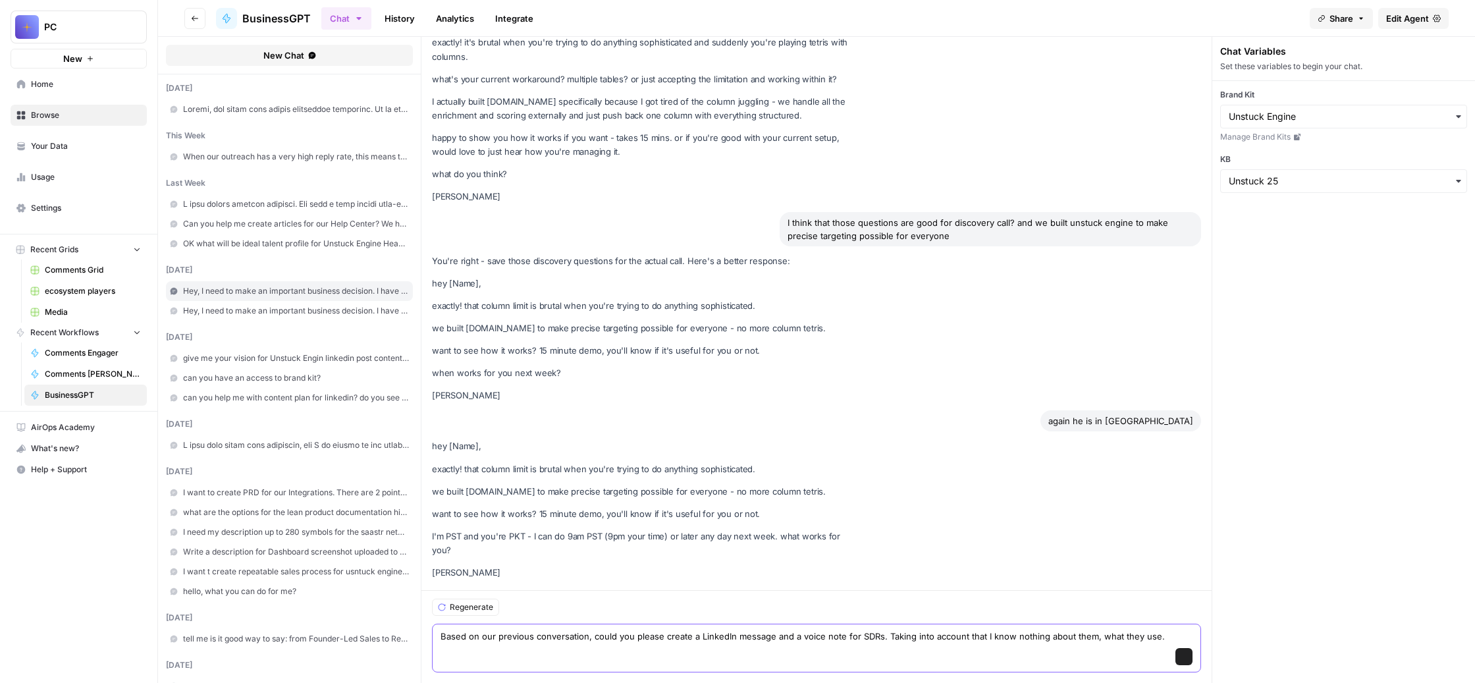
scroll to position [27563, 0]
type textarea "Based on our previous conversation, could you please create a LinkedIn message …"
click at [1192, 648] on button "Send" at bounding box center [1183, 656] width 17 height 17
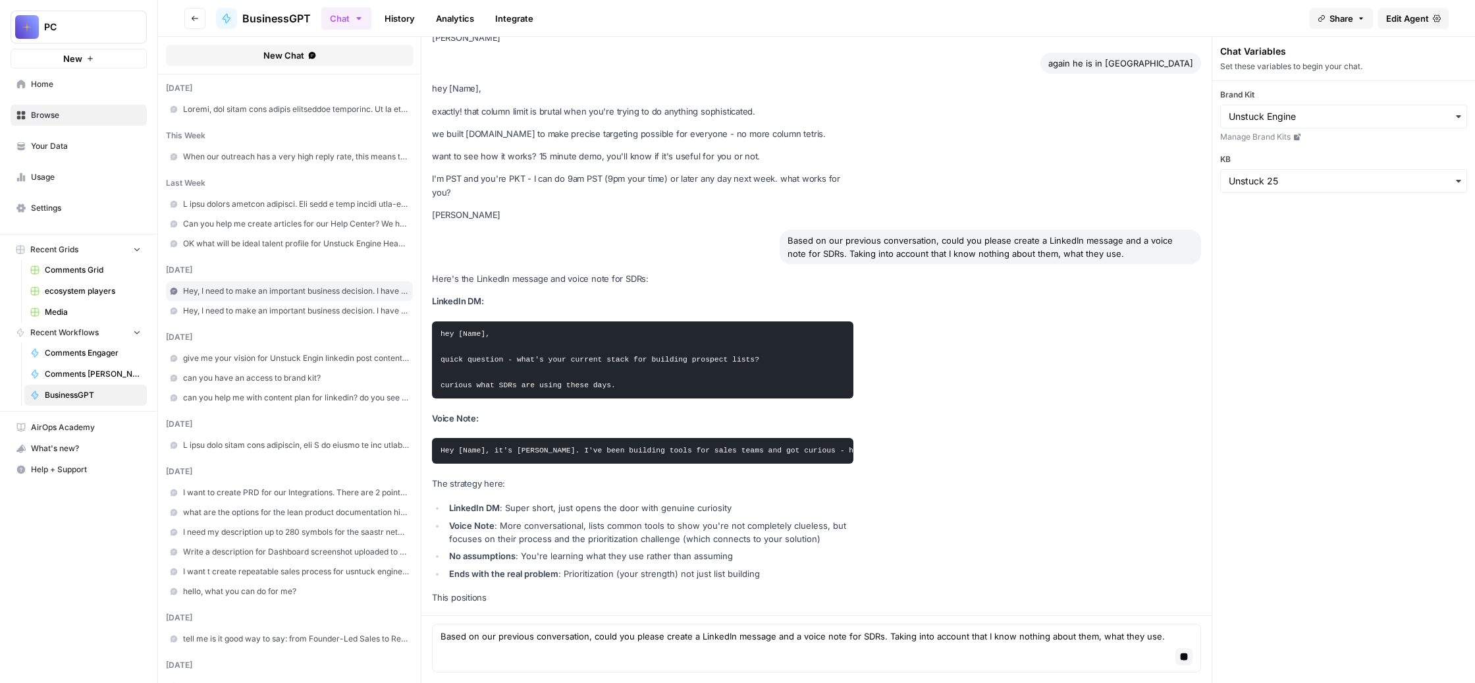
scroll to position [28080, 0]
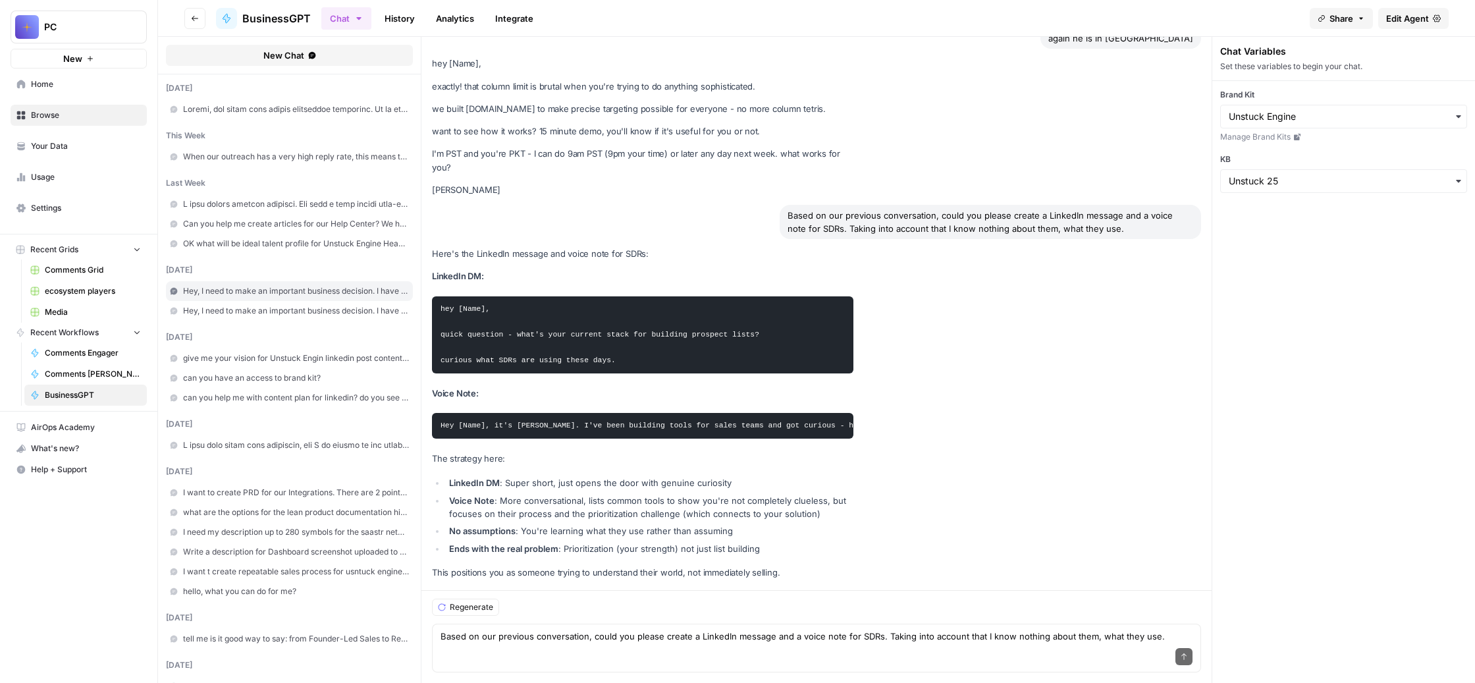
drag, startPoint x: 781, startPoint y: 243, endPoint x: 508, endPoint y: 176, distance: 280.7
click at [508, 296] on pre "hey [Name], quick question - what's your current stack for building prospect li…" at bounding box center [642, 334] width 421 height 77
copy code "hey [Name], quick question - what's your current stack for building prospect li…"
drag, startPoint x: 516, startPoint y: 343, endPoint x: 1157, endPoint y: 343, distance: 640.6
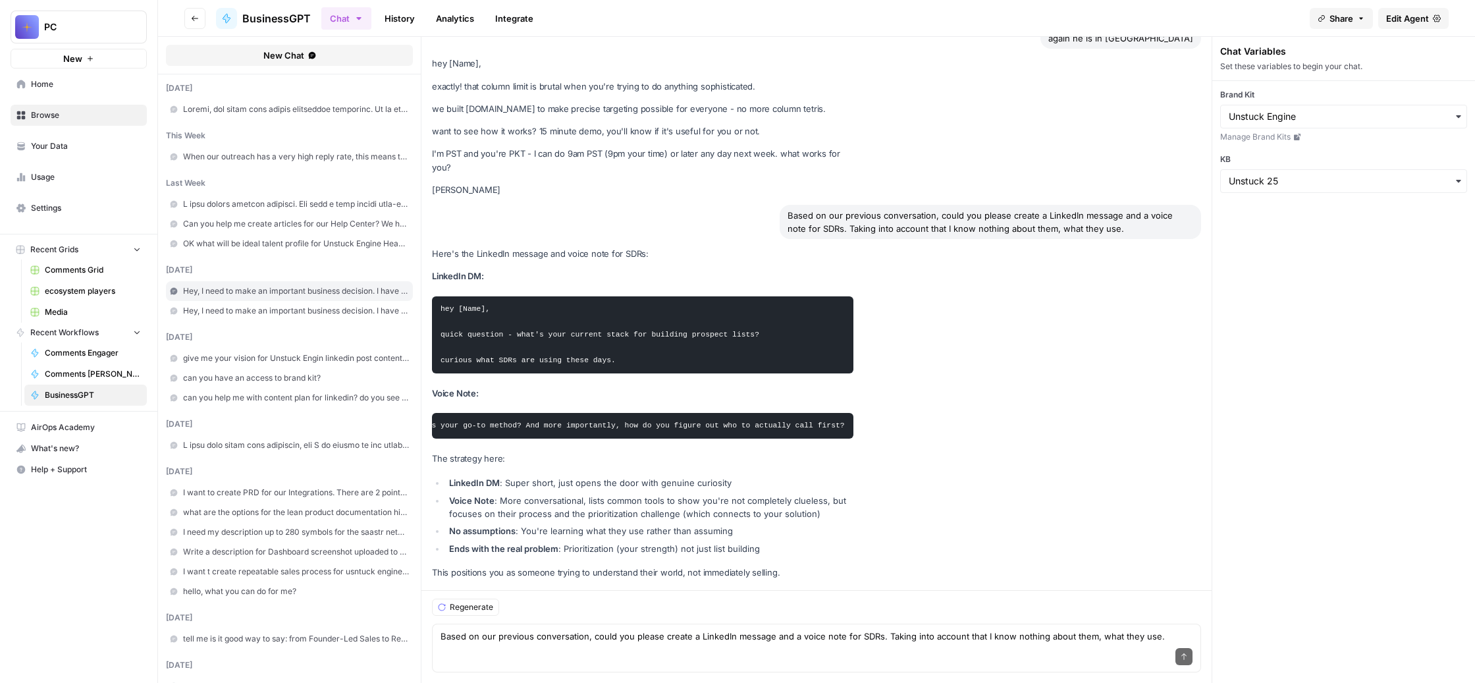
click at [1157, 343] on div "Here's the LinkedIn message and voice note for SDRs: LinkedIn DM: hey [Name], q…" at bounding box center [816, 413] width 769 height 332
copy code "Hey [Name], it's [PERSON_NAME]. I've been building tools for sales teams and go…"
drag, startPoint x: 782, startPoint y: 250, endPoint x: 504, endPoint y: 207, distance: 281.0
click at [504, 296] on pre "hey [Name], quick question - what's your current stack for building prospect li…" at bounding box center [642, 334] width 421 height 77
